Goal: Ask a question

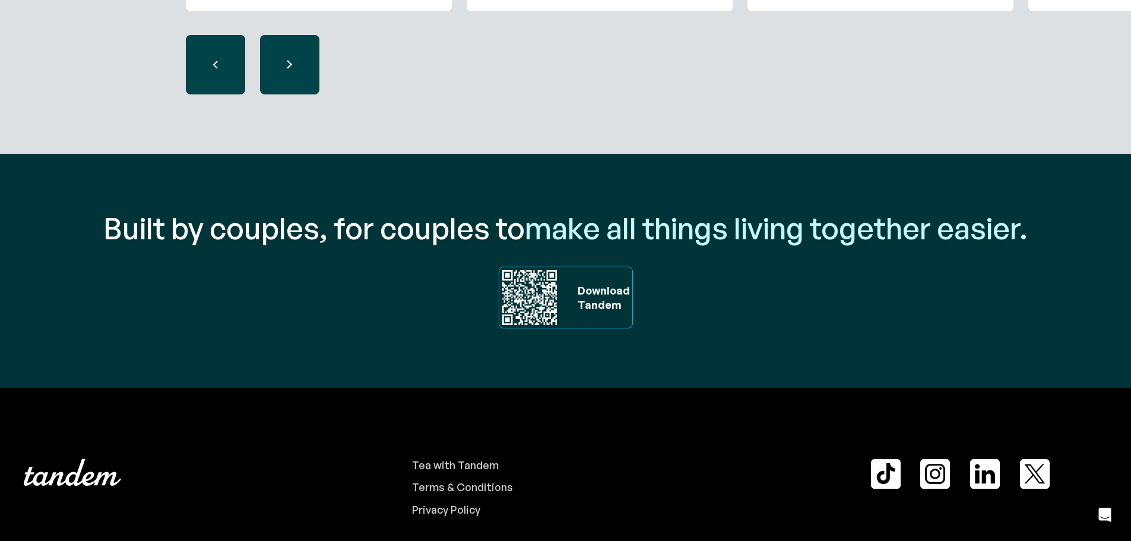
scroll to position [4040, 0]
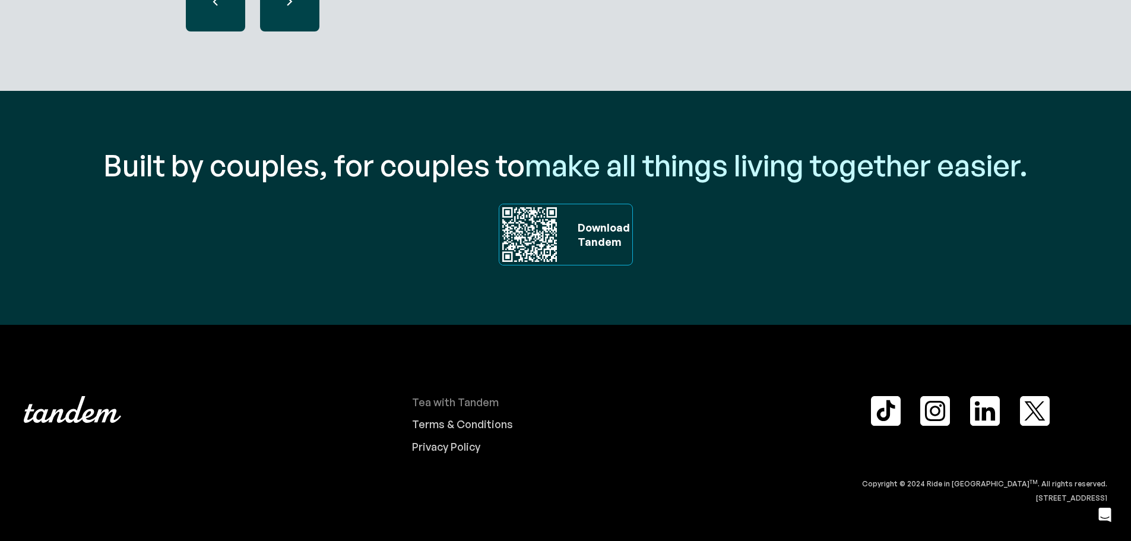
click at [470, 401] on div "Tea with Tandem" at bounding box center [455, 402] width 87 height 13
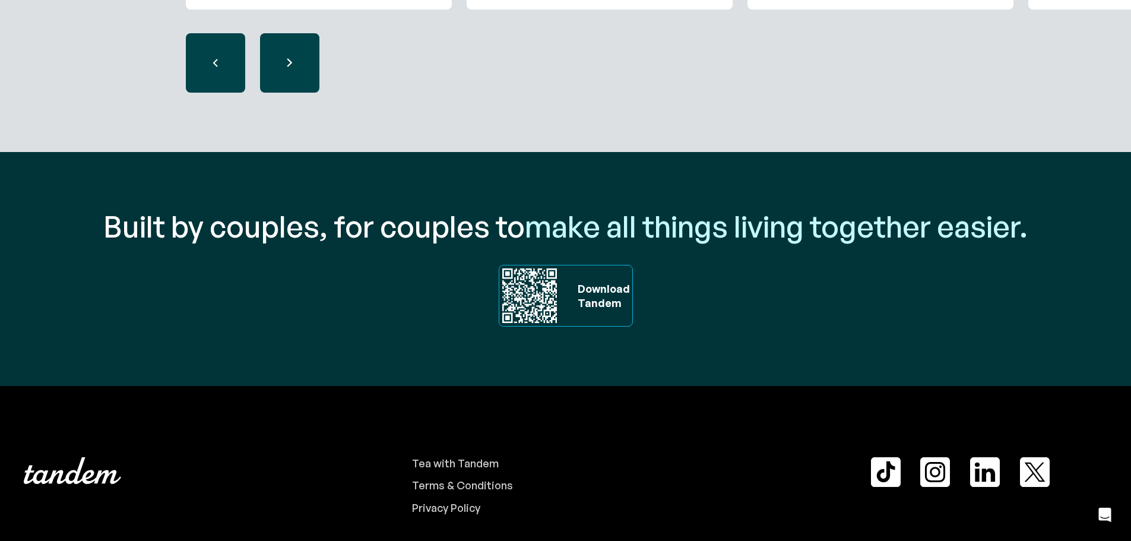
scroll to position [4040, 0]
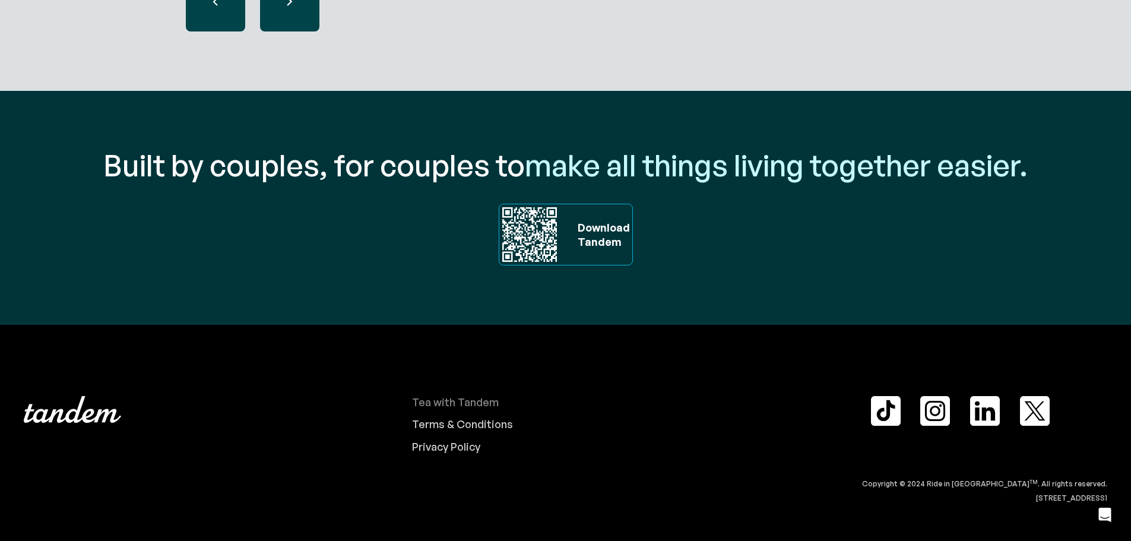
click at [458, 397] on div "Tea with Tandem" at bounding box center [455, 402] width 87 height 13
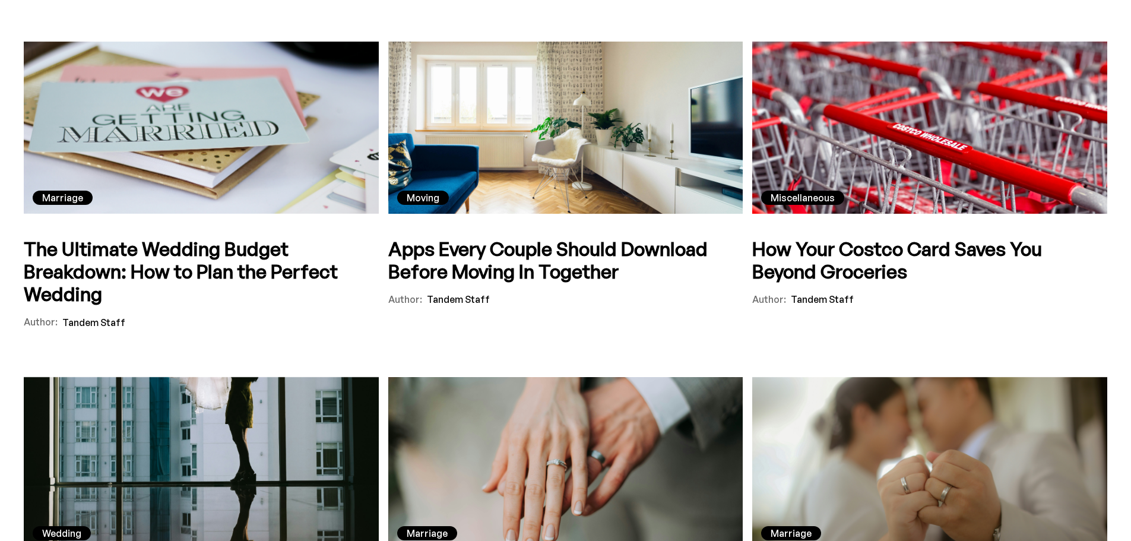
scroll to position [1365, 0]
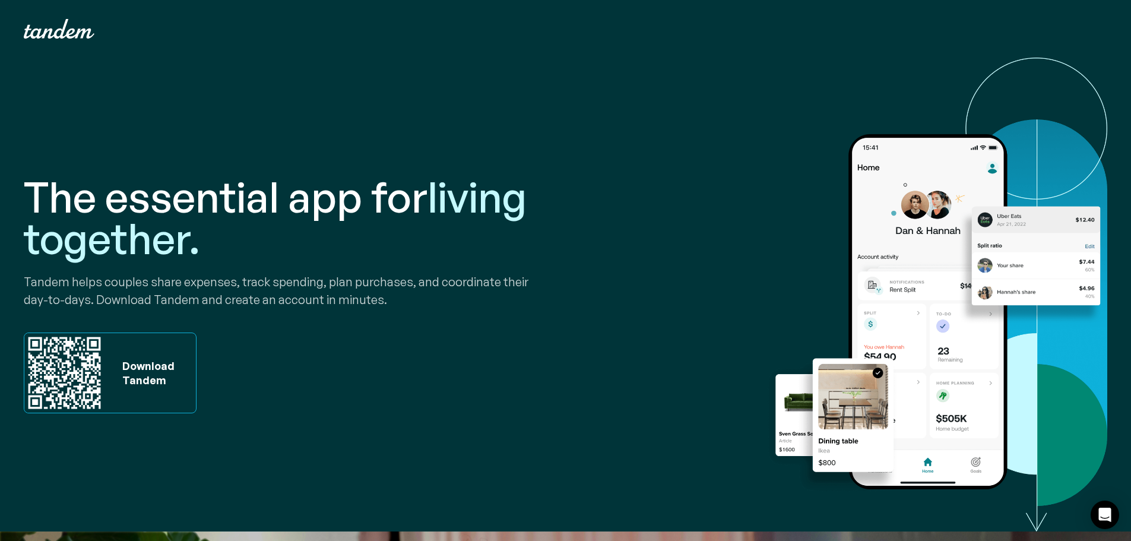
click at [1039, 518] on img at bounding box center [936, 295] width 341 height 474
click at [1112, 509] on div "Open Intercom Messenger" at bounding box center [1104, 514] width 31 height 31
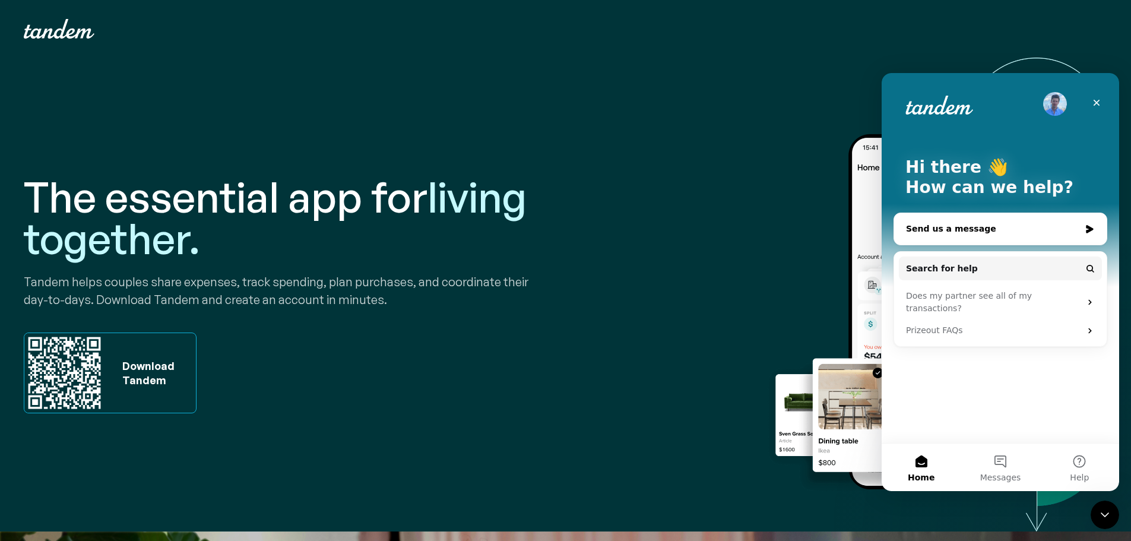
click at [987, 223] on div "Send us a message" at bounding box center [993, 229] width 174 height 12
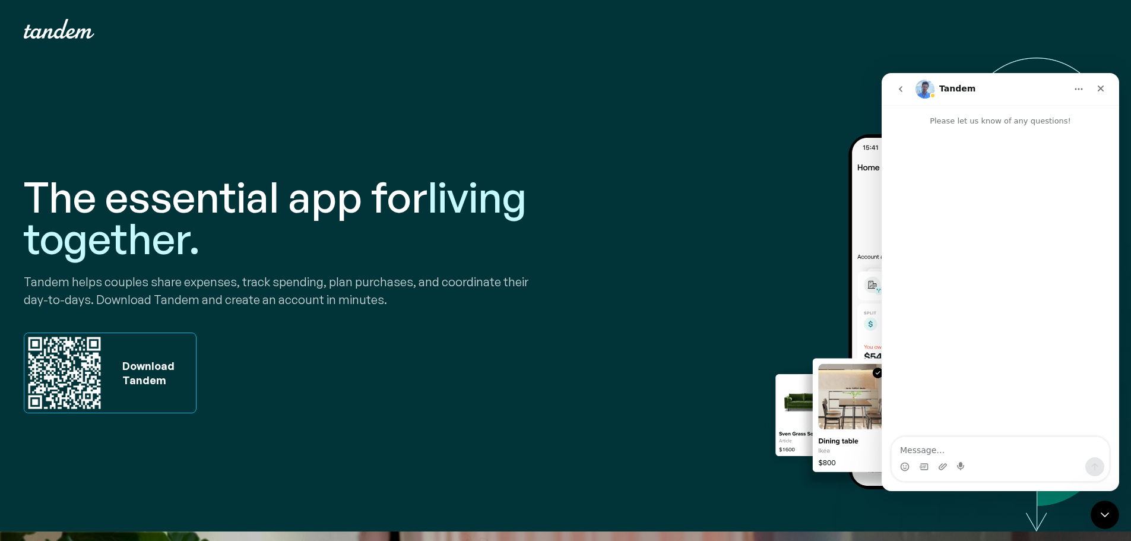
click at [1001, 450] on textarea "Message…" at bounding box center [1000, 447] width 217 height 20
type textarea "schedule demo"
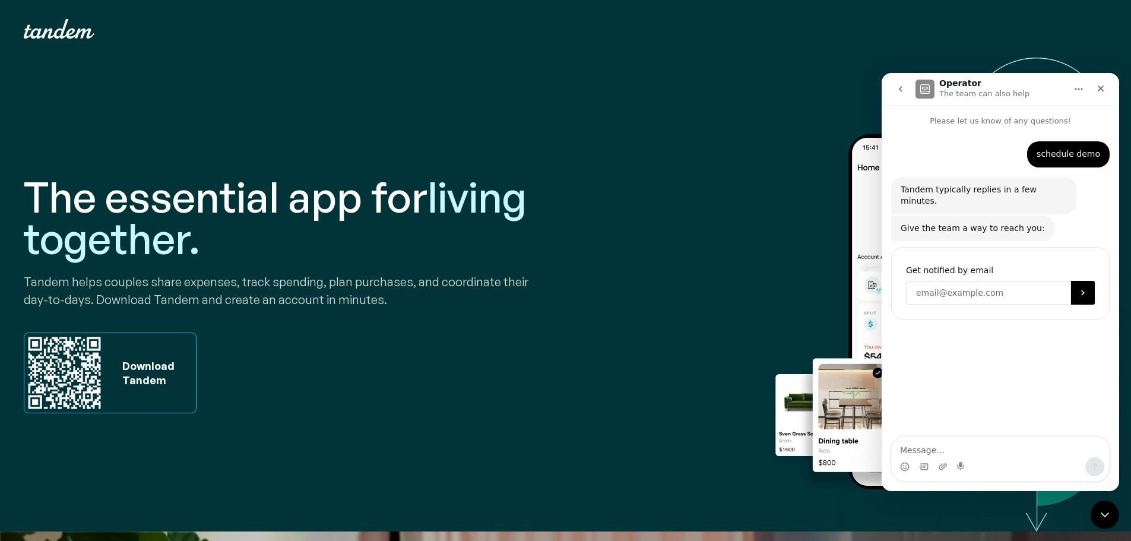
click at [999, 281] on input "Enter your email" at bounding box center [988, 293] width 165 height 24
type input "kmao@schoolsfirstfcu.org"
click at [1079, 288] on icon "Submit" at bounding box center [1082, 292] width 9 height 9
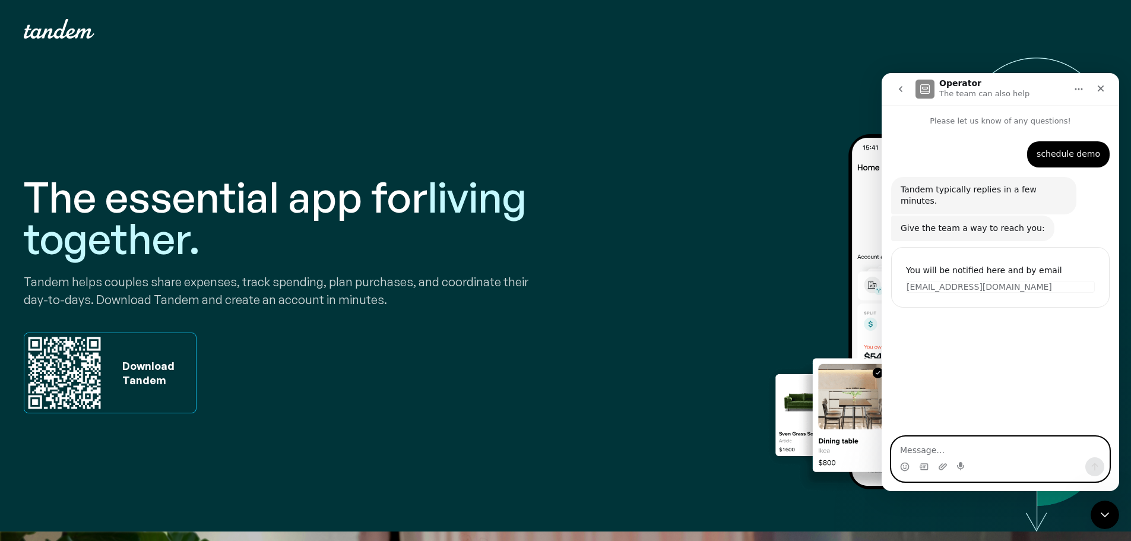
click at [966, 447] on textarea "Message…" at bounding box center [1000, 447] width 217 height 20
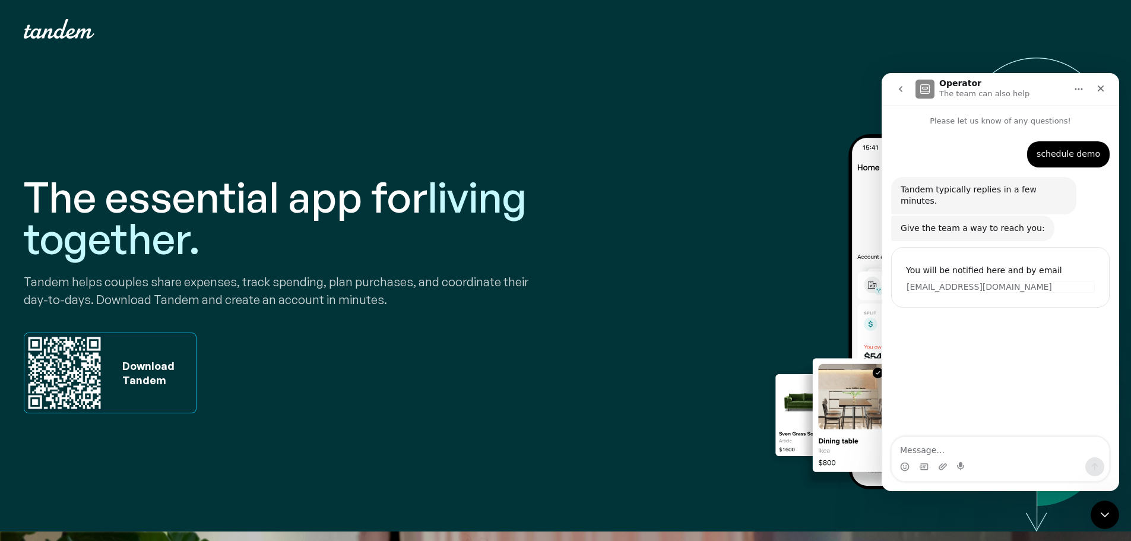
click at [1077, 90] on icon "Home" at bounding box center [1078, 88] width 9 height 9
click at [958, 366] on div "schedule demo • Just now Tandem typically replies in a few minutes. Operator • …" at bounding box center [1000, 282] width 237 height 311
click at [1111, 509] on div "Close Intercom Messenger" at bounding box center [1103, 513] width 28 height 28
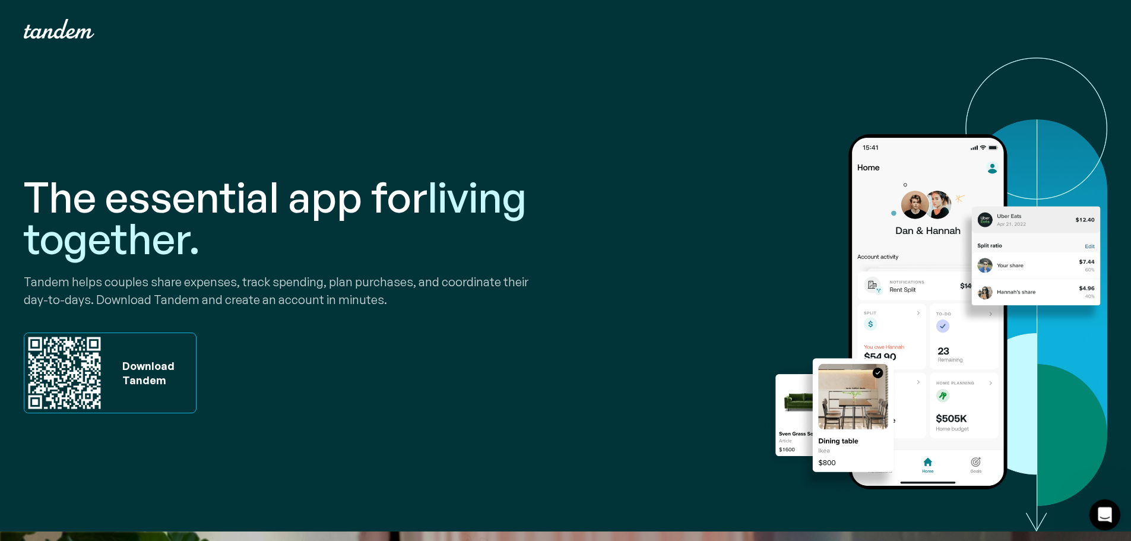
click at [1104, 517] on icon "Open Intercom Messenger" at bounding box center [1103, 513] width 20 height 20
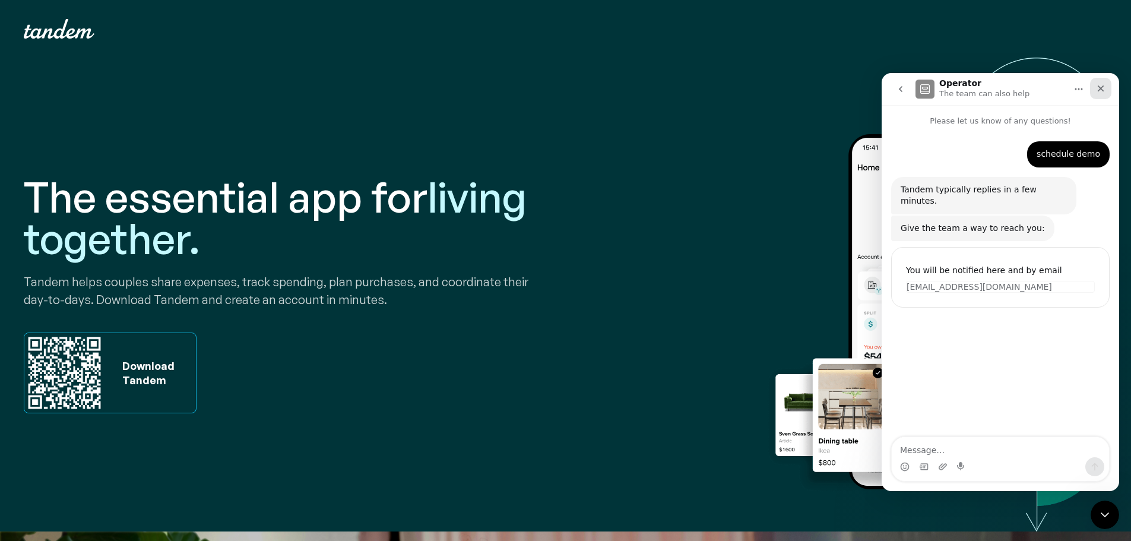
click at [1101, 89] on icon "Close" at bounding box center [1101, 88] width 7 height 7
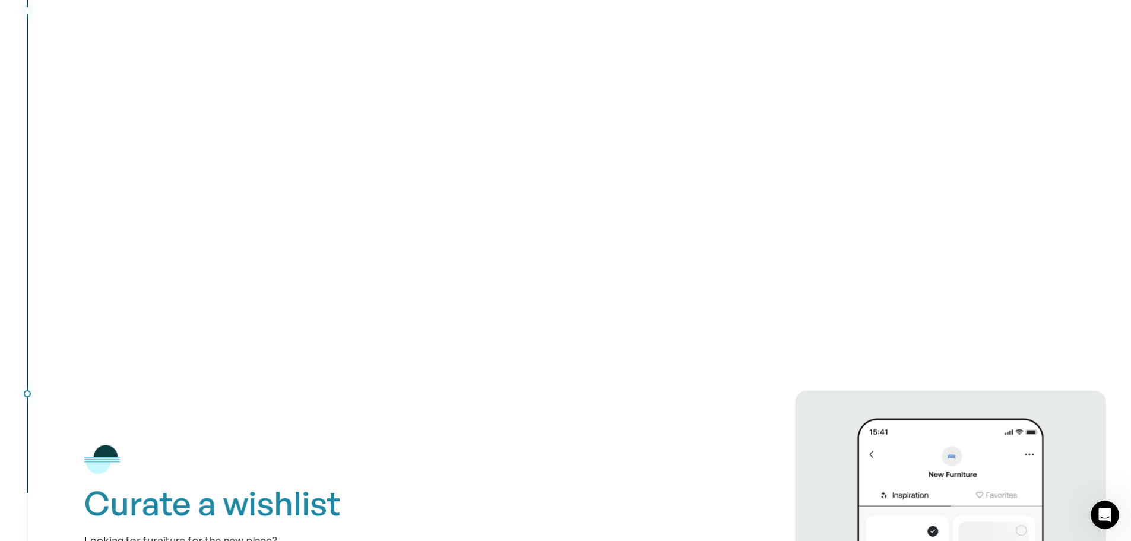
scroll to position [2315, 0]
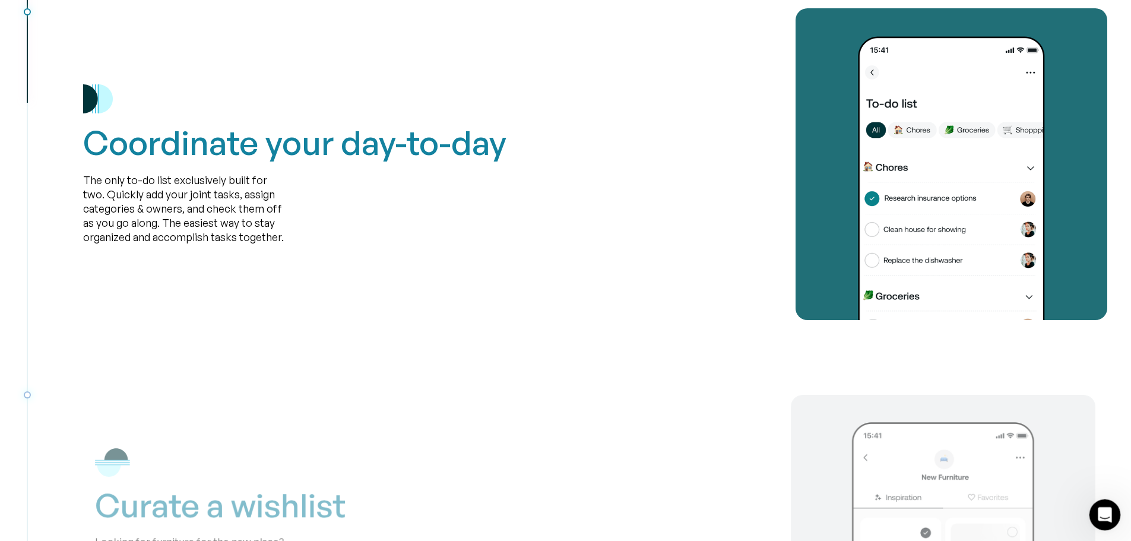
click at [1108, 527] on html at bounding box center [1103, 513] width 28 height 28
click at [1106, 511] on icon "Open Intercom Messenger" at bounding box center [1103, 513] width 20 height 20
